Goal: Navigation & Orientation: Find specific page/section

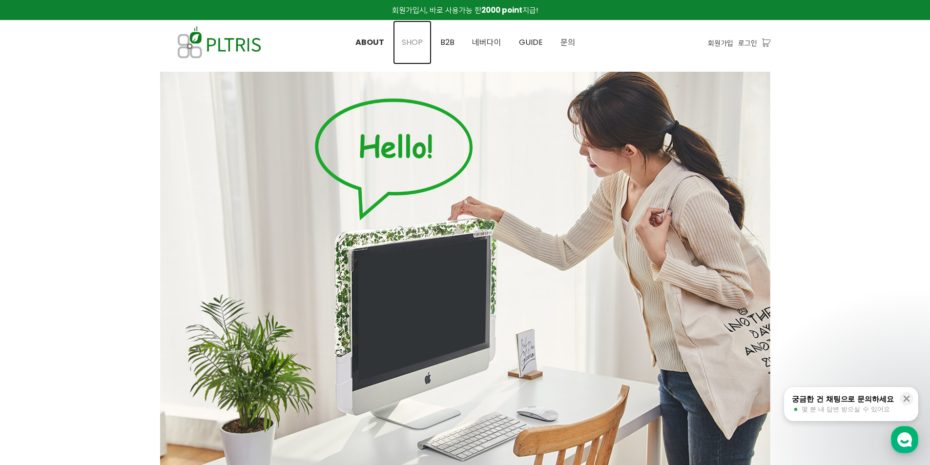
click at [404, 49] on link "SHOP" at bounding box center [412, 43] width 39 height 44
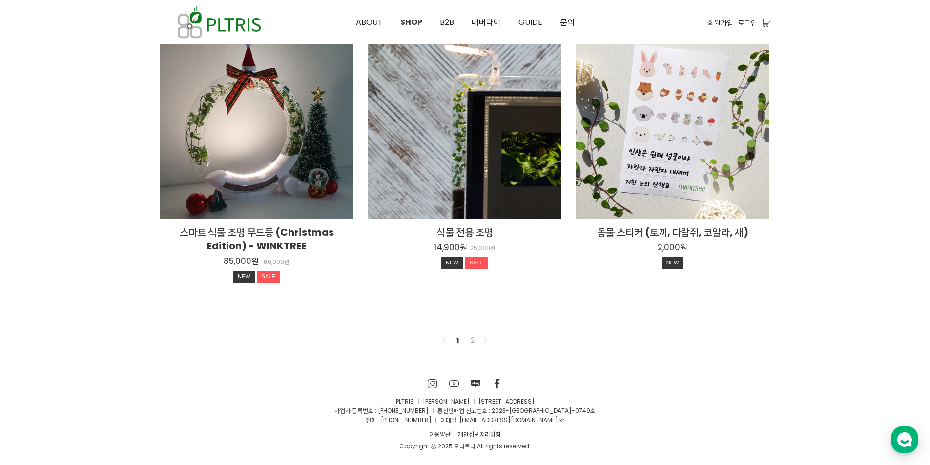
scroll to position [713, 0]
click at [471, 342] on link "2" at bounding box center [473, 340] width 12 height 12
